Goal: Task Accomplishment & Management: Manage account settings

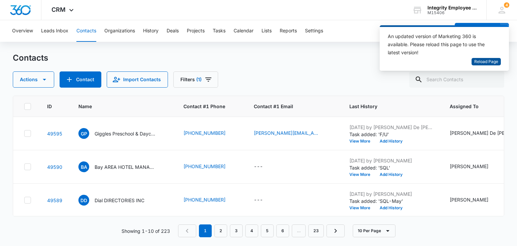
click at [486, 58] on button "Reload Page" at bounding box center [486, 62] width 29 height 8
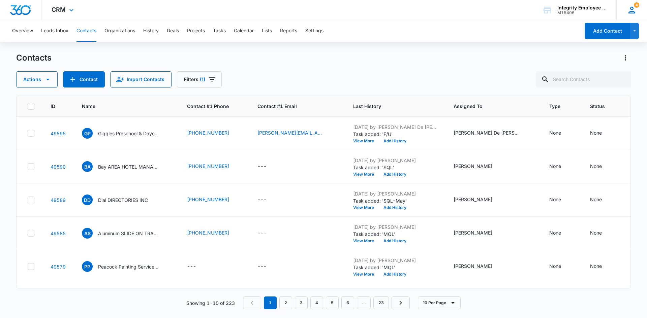
click at [517, 7] on span "4" at bounding box center [635, 4] width 5 height 5
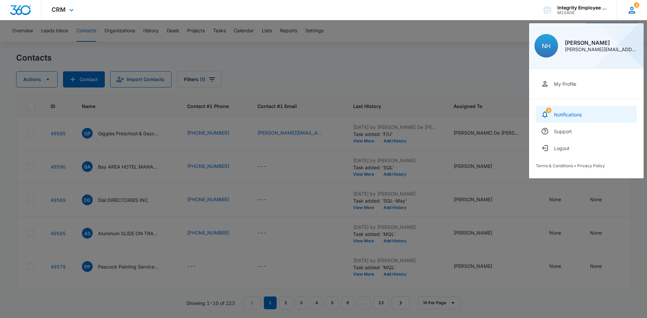
click at [517, 109] on link "4 Notifications" at bounding box center [585, 114] width 101 height 17
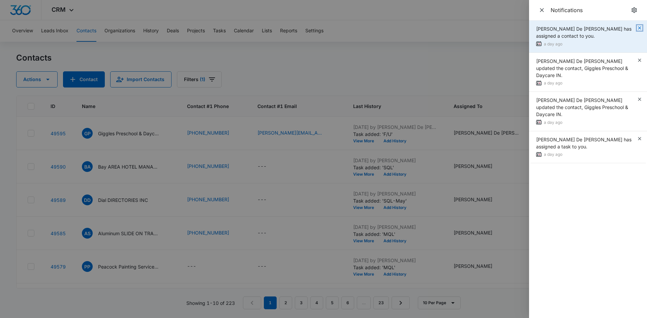
click at [517, 27] on icon "button" at bounding box center [638, 27] width 5 height 5
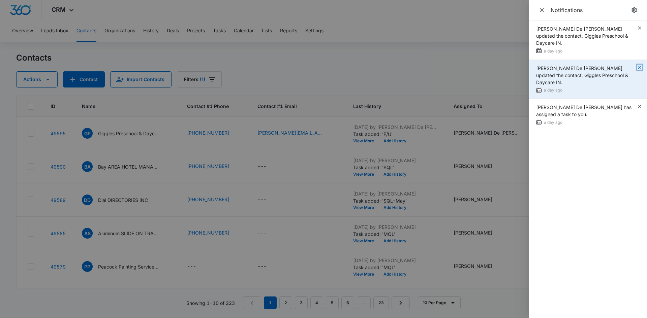
click at [517, 65] on icon "button" at bounding box center [638, 67] width 5 height 5
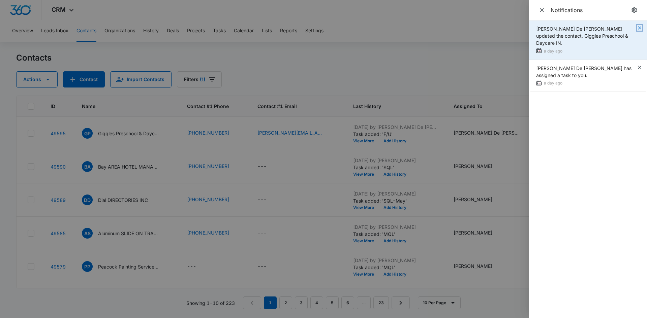
click at [517, 30] on icon "button" at bounding box center [638, 27] width 5 height 5
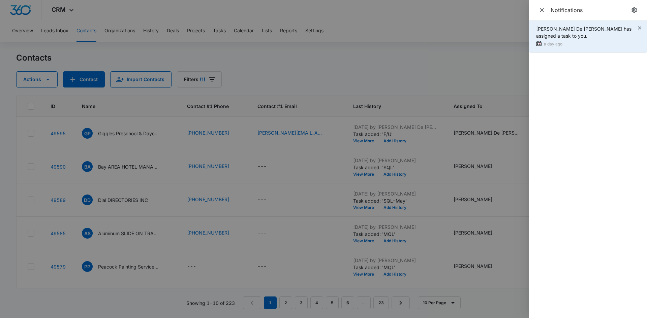
click at [517, 31] on div "[PERSON_NAME] De [PERSON_NAME] has assigned a task to you. a day ago" at bounding box center [588, 37] width 118 height 32
click at [517, 30] on icon "button" at bounding box center [638, 27] width 5 height 5
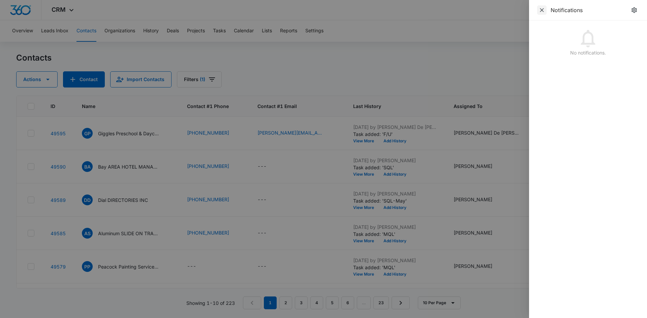
click at [517, 10] on icon "Close" at bounding box center [541, 10] width 4 height 4
